Goal: Task Accomplishment & Management: Manage account settings

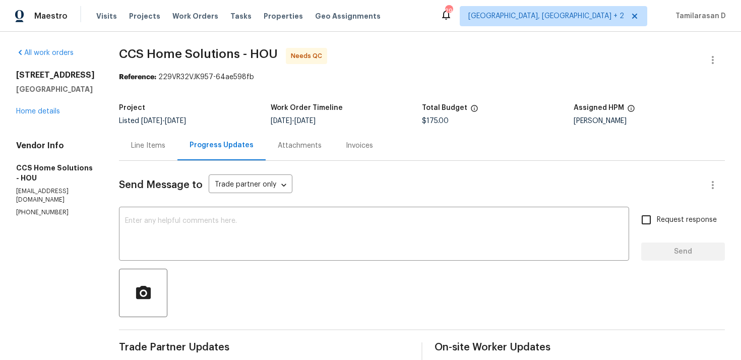
click at [148, 134] on div "Line Items" at bounding box center [148, 146] width 58 height 30
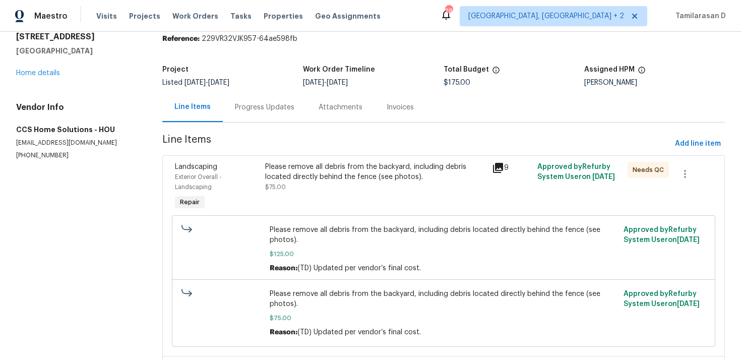
scroll to position [112, 0]
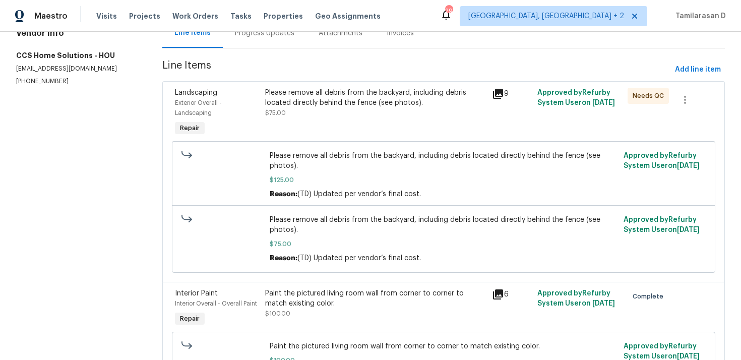
click at [328, 117] on div "Please remove all debris from the backyard, including debris located directly b…" at bounding box center [375, 103] width 220 height 30
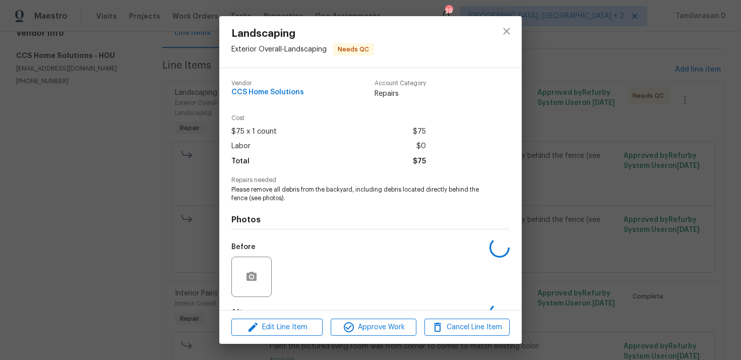
scroll to position [63, 0]
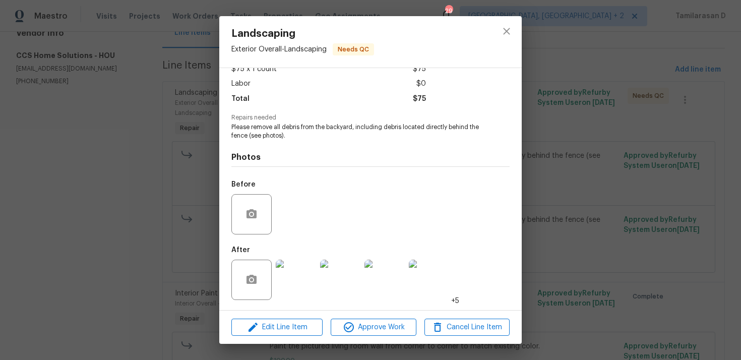
click at [296, 279] on img at bounding box center [296, 280] width 40 height 40
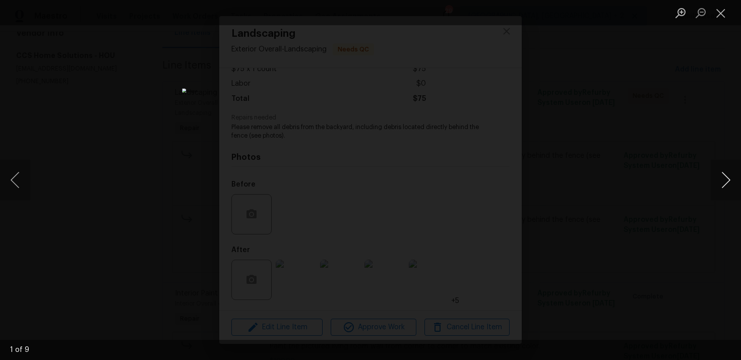
click at [721, 177] on button "Next image" at bounding box center [726, 180] width 30 height 40
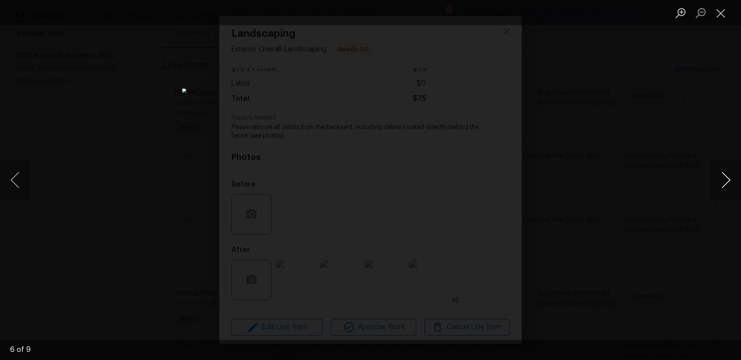
click at [721, 177] on button "Next image" at bounding box center [726, 180] width 30 height 40
click at [727, 178] on button "Next image" at bounding box center [726, 180] width 30 height 40
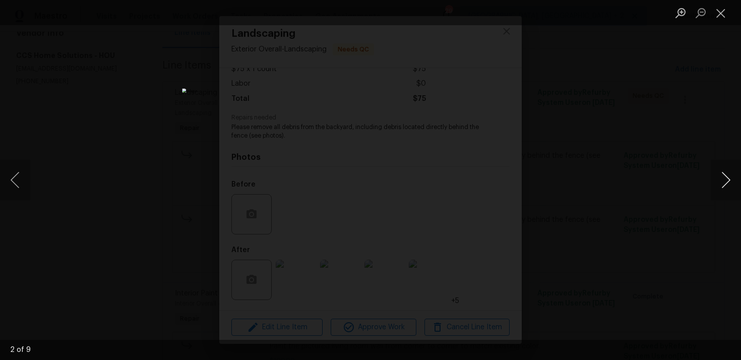
click at [727, 178] on button "Next image" at bounding box center [726, 180] width 30 height 40
click at [720, 6] on button "Close lightbox" at bounding box center [721, 13] width 20 height 18
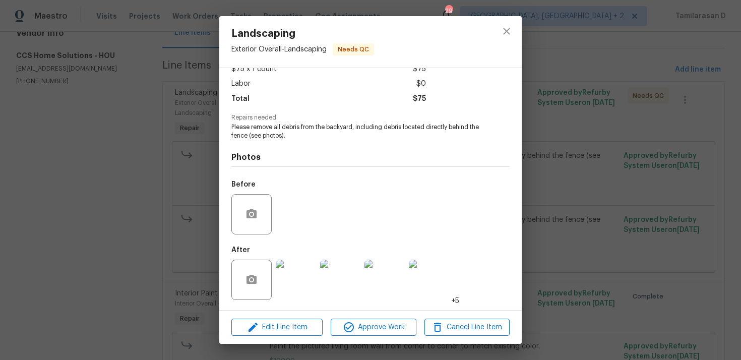
scroll to position [0, 0]
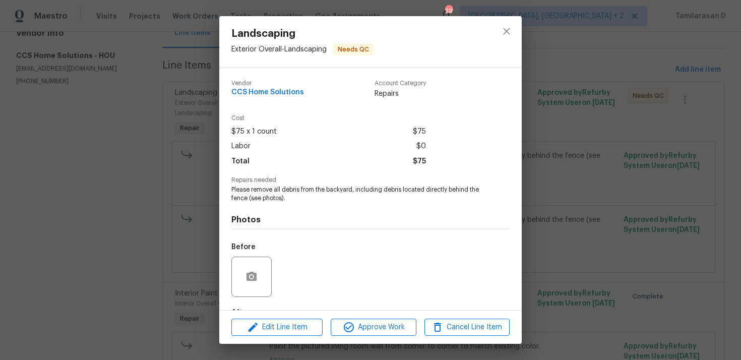
click at [157, 158] on div "Landscaping Exterior Overall - Landscaping Needs QC Vendor CCS Home Solutions A…" at bounding box center [370, 180] width 741 height 360
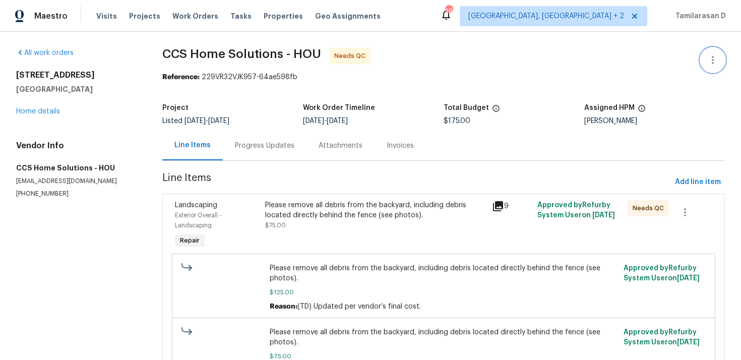
click at [708, 59] on icon "button" at bounding box center [713, 60] width 12 height 12
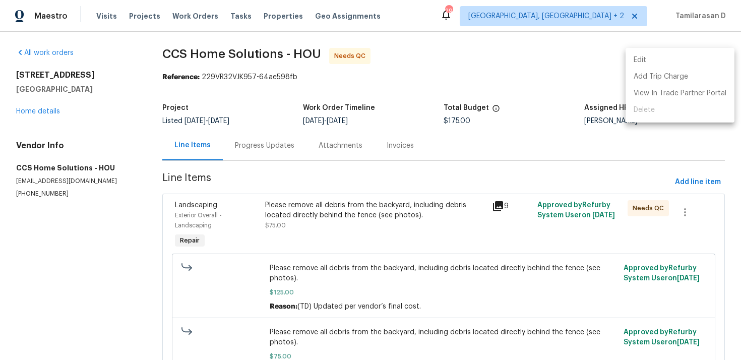
click at [662, 60] on li "Edit" at bounding box center [680, 60] width 109 height 17
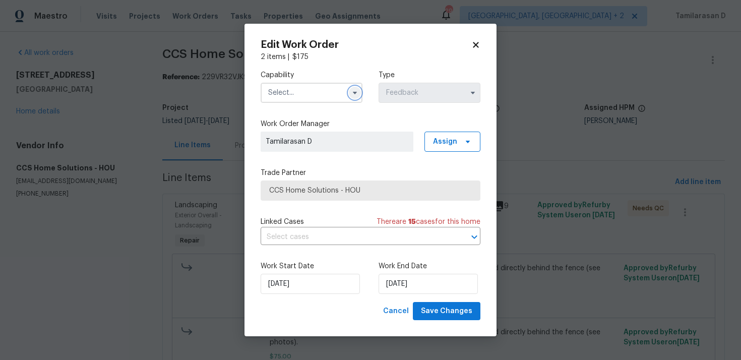
click at [353, 89] on icon "button" at bounding box center [355, 93] width 8 height 8
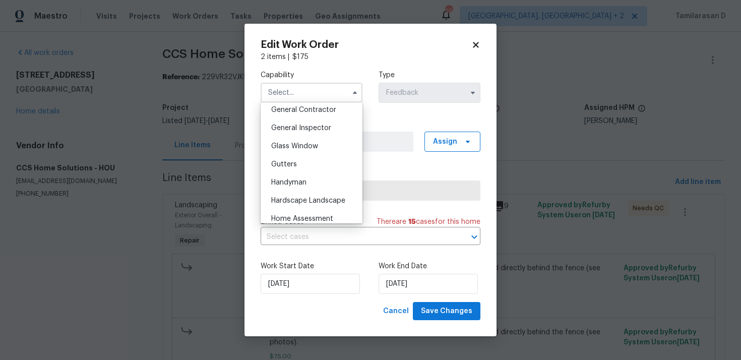
scroll to position [525, 0]
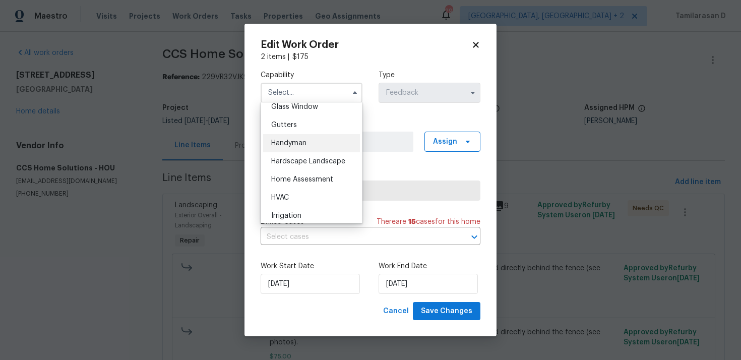
click at [287, 145] on span "Handyman" at bounding box center [288, 143] width 35 height 7
type input "Handyman"
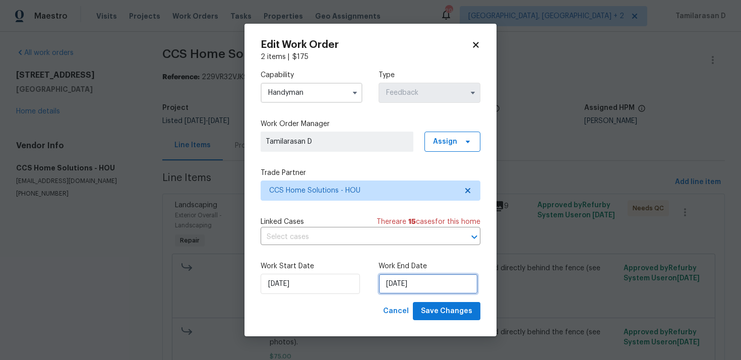
click at [395, 276] on input "[DATE]" at bounding box center [428, 284] width 99 height 20
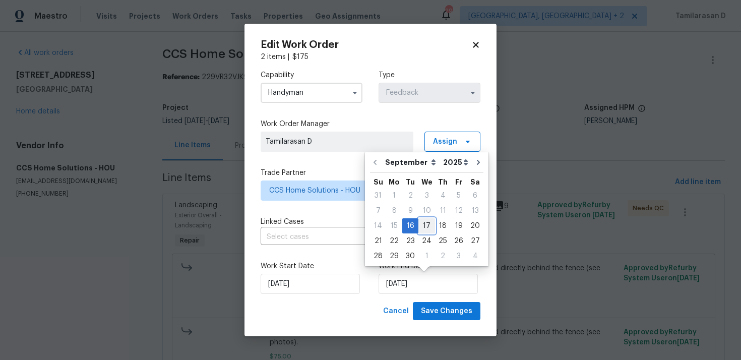
click at [424, 222] on div "17" at bounding box center [426, 226] width 17 height 14
type input "[DATE]"
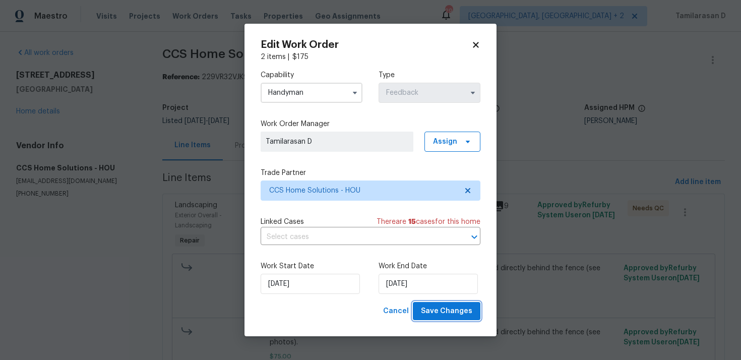
click at [445, 307] on span "Save Changes" at bounding box center [446, 311] width 51 height 13
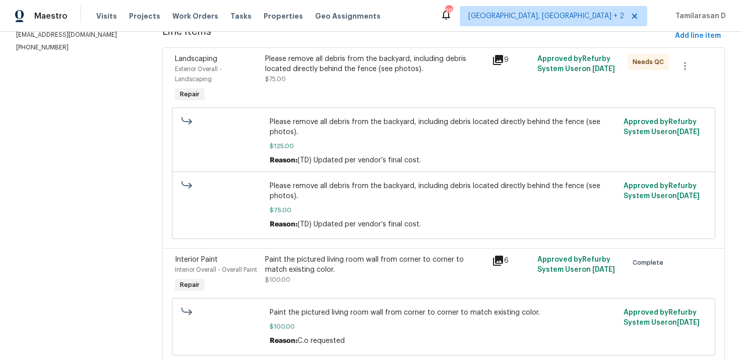
scroll to position [102, 0]
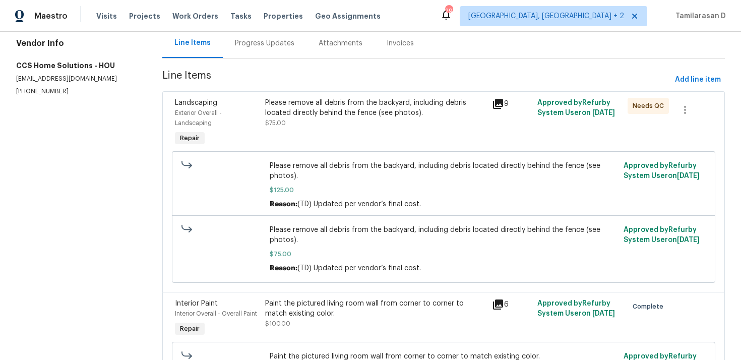
click at [324, 133] on div "Please remove all debris from the backyard, including debris located directly b…" at bounding box center [375, 123] width 226 height 56
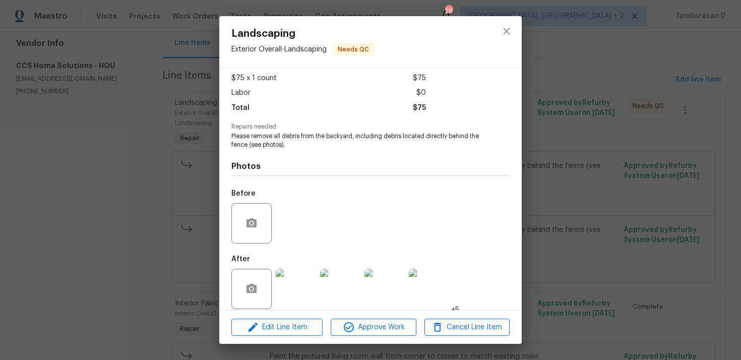
scroll to position [63, 0]
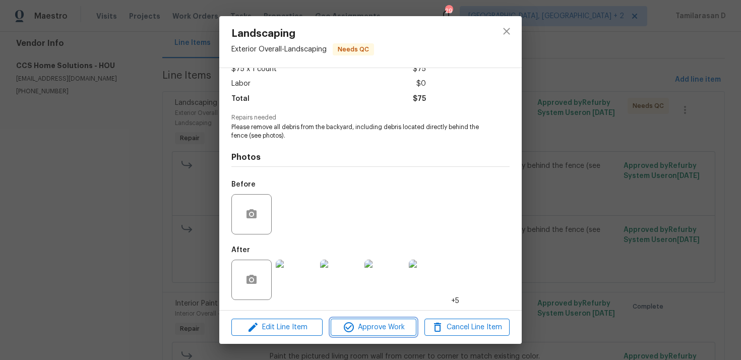
click at [361, 327] on span "Approve Work" at bounding box center [373, 327] width 79 height 13
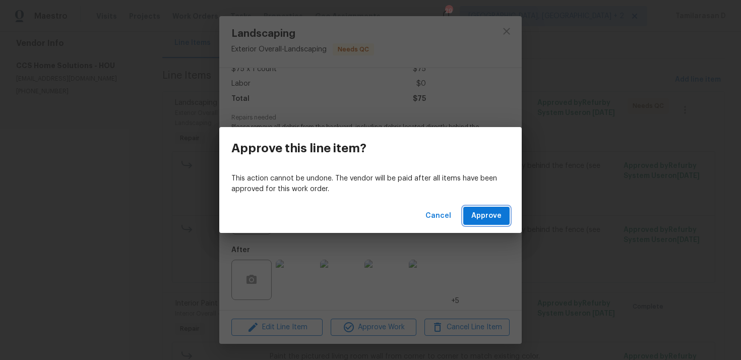
click at [476, 217] on span "Approve" at bounding box center [486, 216] width 30 height 13
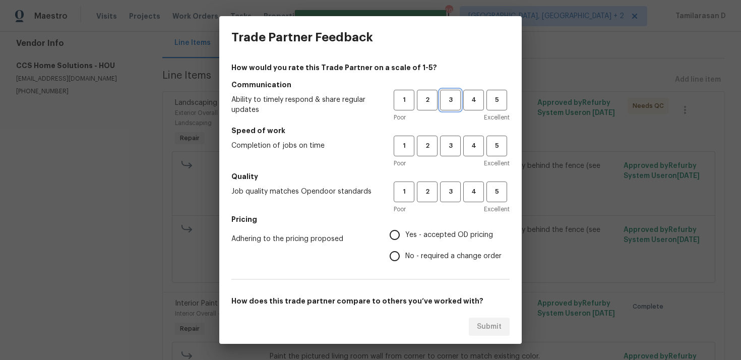
click at [447, 94] on span "3" at bounding box center [450, 100] width 19 height 12
click at [449, 143] on span "3" at bounding box center [450, 146] width 19 height 12
click at [451, 198] on button "3" at bounding box center [450, 191] width 21 height 21
click at [399, 252] on input "No - required a change order" at bounding box center [394, 256] width 21 height 21
radio input "true"
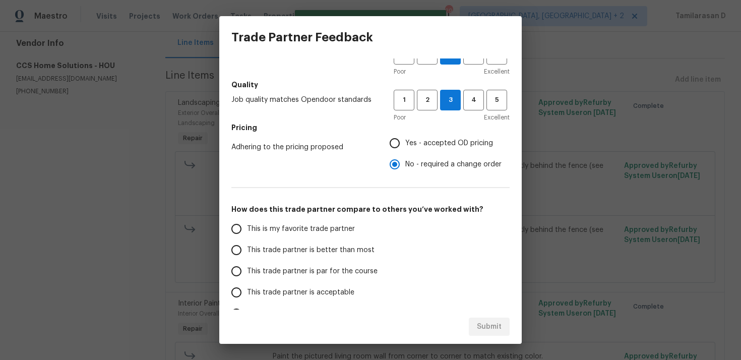
scroll to position [152, 0]
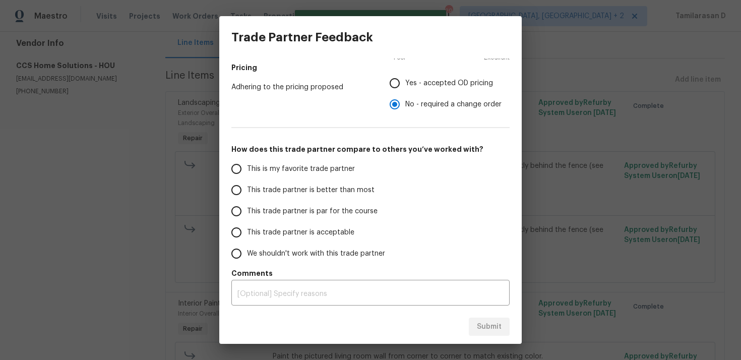
click at [246, 209] on input "This trade partner is par for the course" at bounding box center [236, 211] width 21 height 21
click at [483, 319] on button "Submit" at bounding box center [489, 327] width 41 height 19
radio input "true"
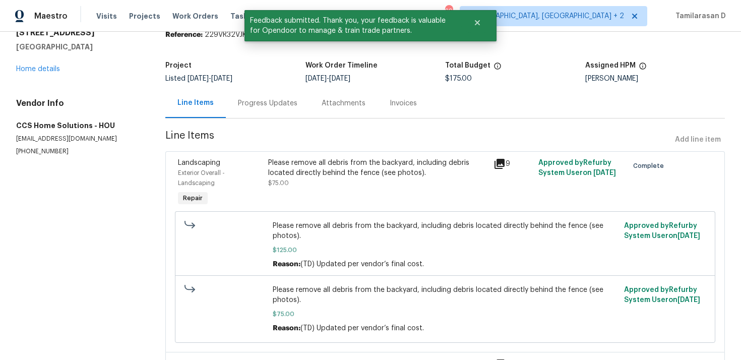
scroll to position [21, 0]
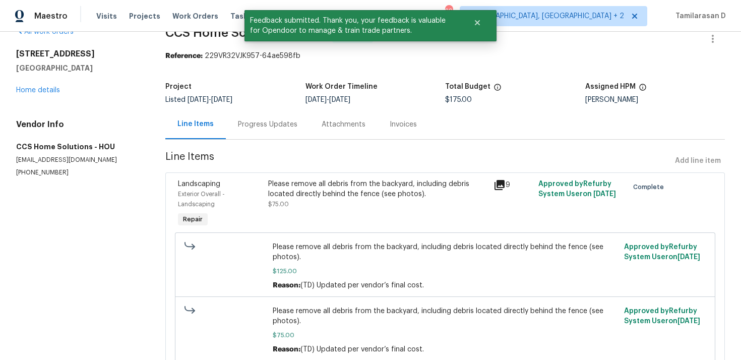
click at [241, 116] on div "Progress Updates" at bounding box center [268, 124] width 84 height 30
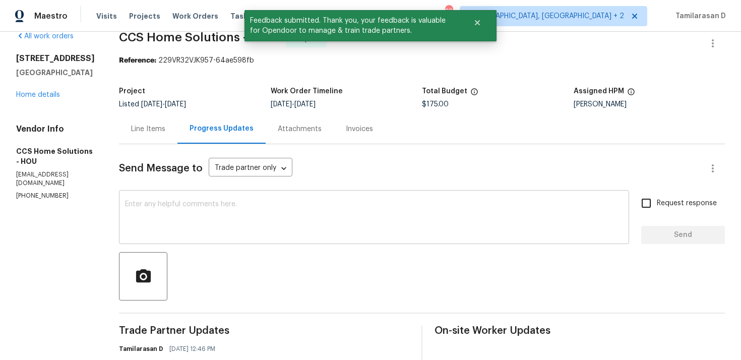
scroll to position [21, 0]
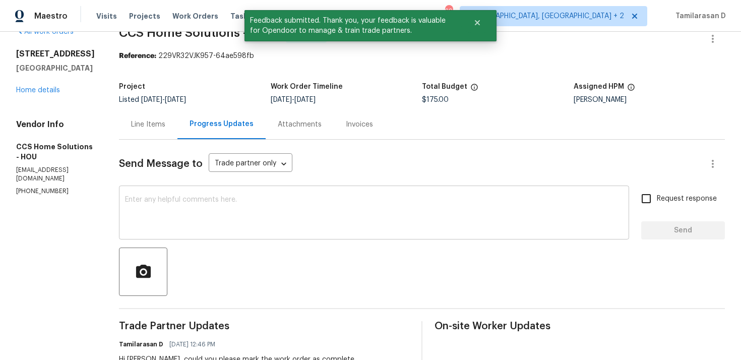
click at [190, 208] on textarea at bounding box center [374, 213] width 498 height 35
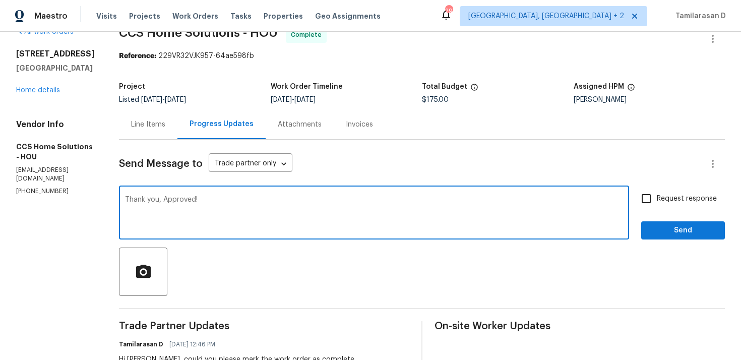
type textarea "Thank you, Approved!"
click at [658, 230] on span "Send" at bounding box center [683, 230] width 68 height 13
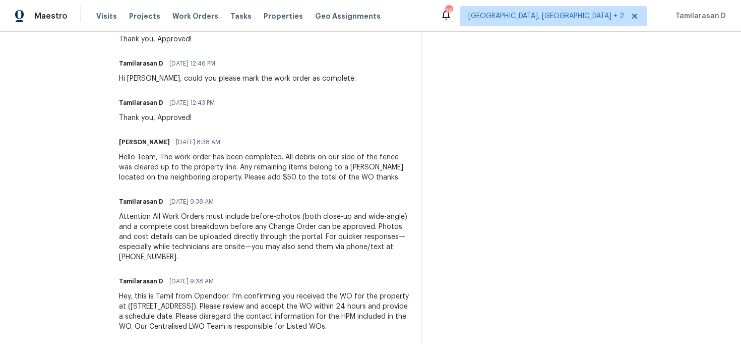
scroll to position [0, 0]
